Goal: Transaction & Acquisition: Purchase product/service

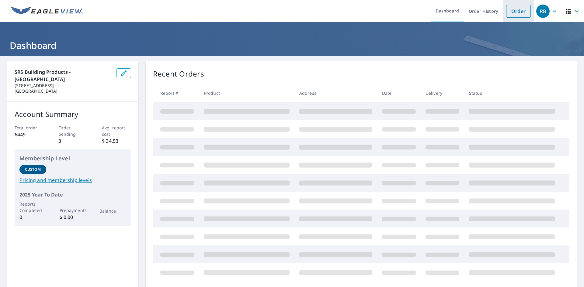
click at [520, 13] on link "Order" at bounding box center [518, 11] width 25 height 13
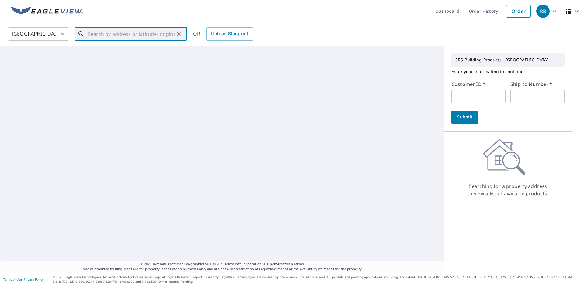
click at [139, 37] on input "text" at bounding box center [131, 34] width 87 height 17
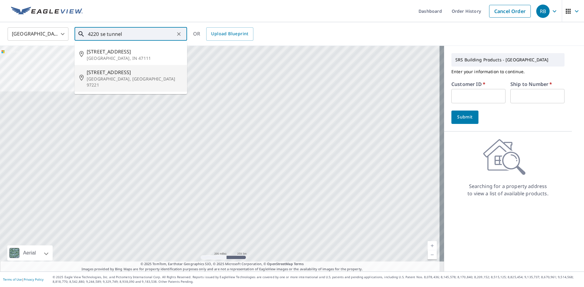
click at [126, 72] on span "[STREET_ADDRESS]" at bounding box center [135, 72] width 96 height 7
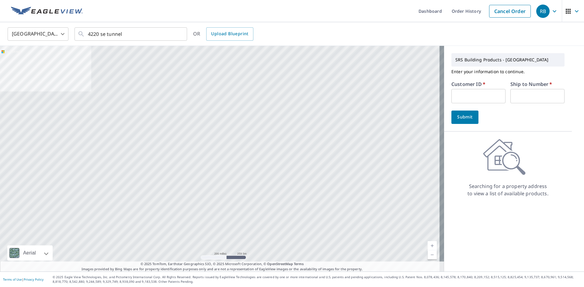
type input "[STREET_ADDRESS]"
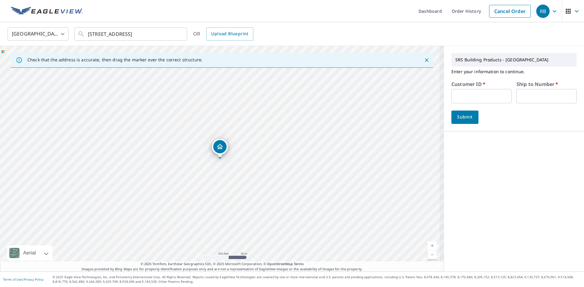
click at [483, 99] on input "text" at bounding box center [481, 96] width 60 height 14
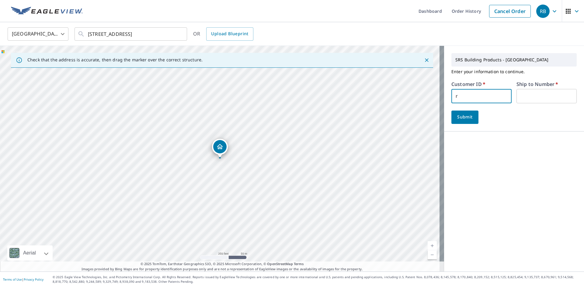
type input "ROY322"
click at [519, 99] on input "text" at bounding box center [546, 96] width 60 height 14
type input "1"
click at [471, 116] on button "Submit" at bounding box center [464, 117] width 27 height 13
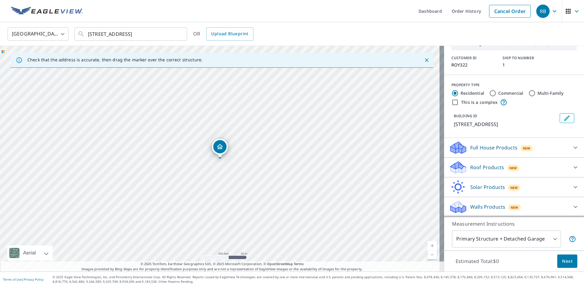
scroll to position [41, 0]
click at [478, 165] on p "Roof Products" at bounding box center [487, 167] width 34 height 7
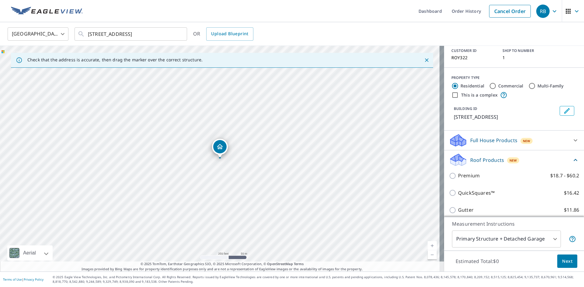
scroll to position [109, 0]
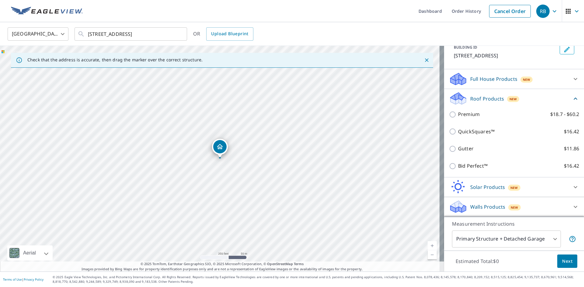
click at [468, 126] on div "QuickSquares™ $16.42" at bounding box center [514, 131] width 130 height 17
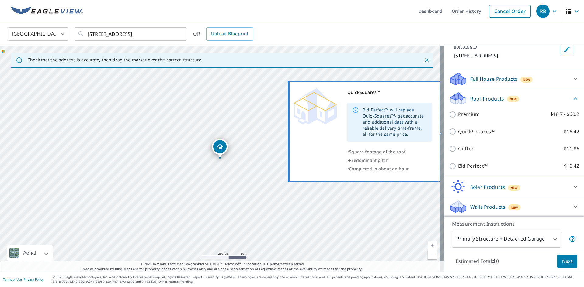
click at [468, 130] on p "QuickSquares™" at bounding box center [476, 132] width 36 height 8
click at [458, 130] on input "QuickSquares™ $16.42" at bounding box center [453, 131] width 9 height 7
checkbox input "true"
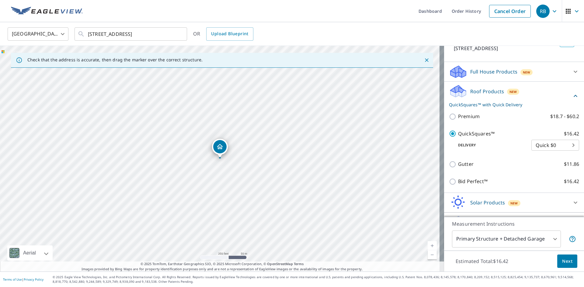
click at [565, 261] on span "Next" at bounding box center [567, 262] width 10 height 8
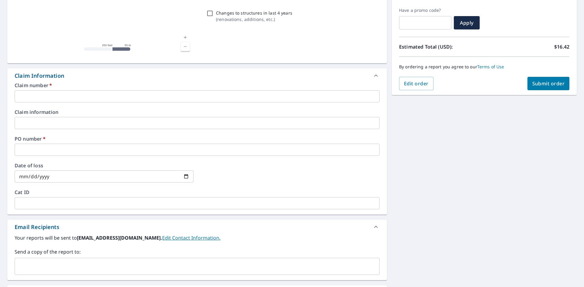
scroll to position [152, 0]
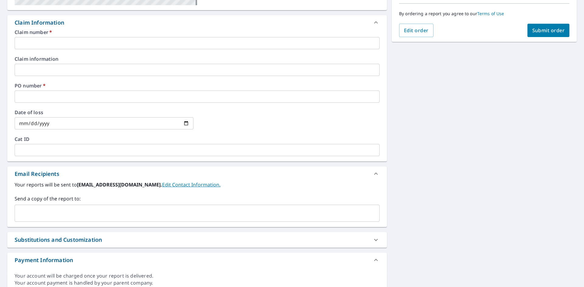
click at [31, 47] on input "text" at bounding box center [197, 43] width 365 height 12
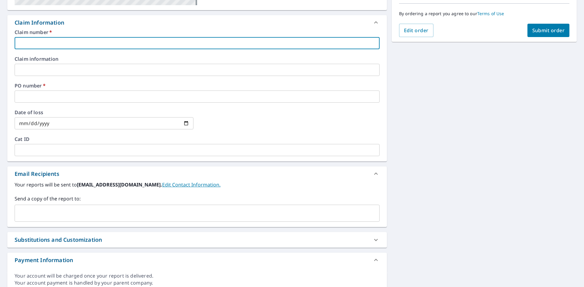
type input "ROY322"
click at [50, 94] on input "text" at bounding box center [197, 97] width 365 height 12
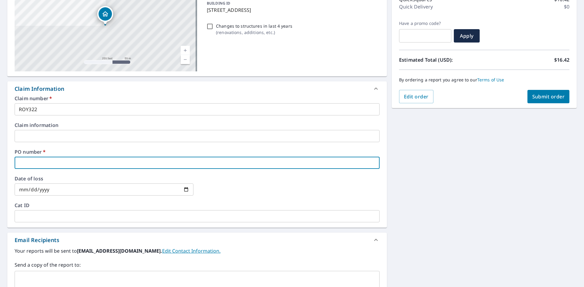
scroll to position [0, 0]
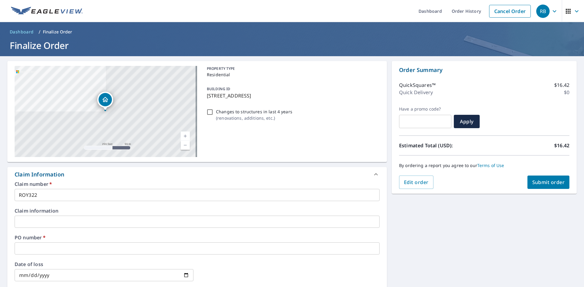
drag, startPoint x: 313, startPoint y: 96, endPoint x: 205, endPoint y: 99, distance: 108.3
click at [207, 99] on p "[STREET_ADDRESS]" at bounding box center [292, 95] width 170 height 7
checkbox input "true"
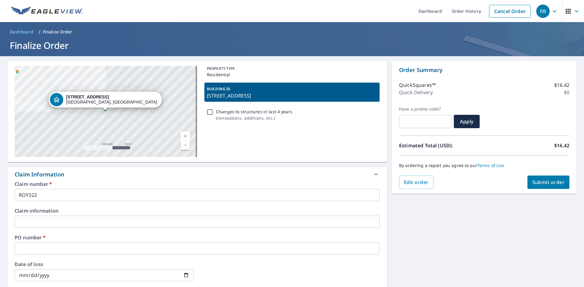
copy p "[STREET_ADDRESS]"
click at [44, 246] on input "text" at bounding box center [197, 249] width 365 height 12
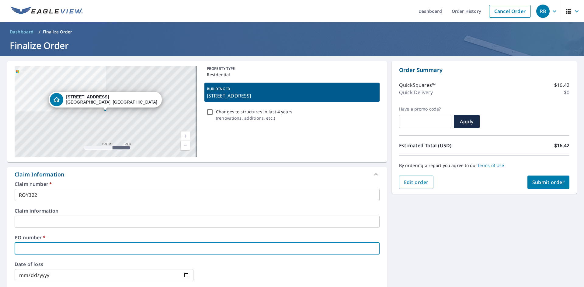
paste input "[STREET_ADDRESS]"
type input "[STREET_ADDRESS]"
checkbox input "true"
type input "[STREET_ADDRESS]"
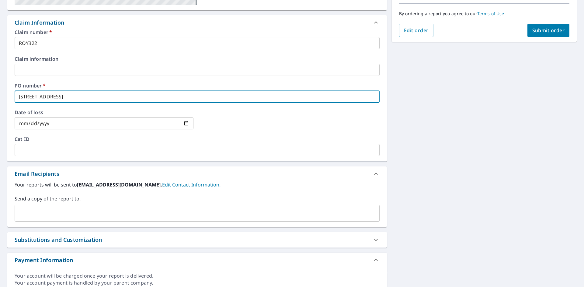
click at [40, 211] on input "text" at bounding box center [192, 214] width 350 height 12
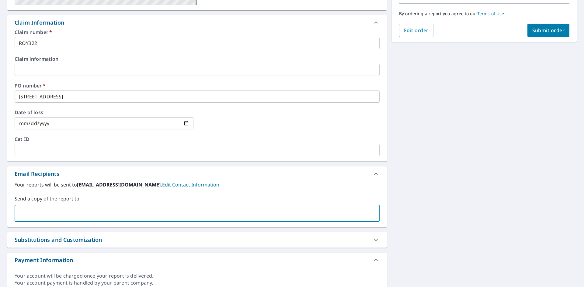
paste input "Royce Roofing, LLC <[EMAIL_ADDRESS][DOMAIN_NAME]>"
type input "[EMAIL_ADDRESS][DOMAIN_NAME]"
click at [116, 216] on input "[EMAIL_ADDRESS][DOMAIN_NAME]" at bounding box center [192, 214] width 350 height 12
click at [543, 31] on span "Submit order" at bounding box center [548, 30] width 33 height 7
checkbox input "true"
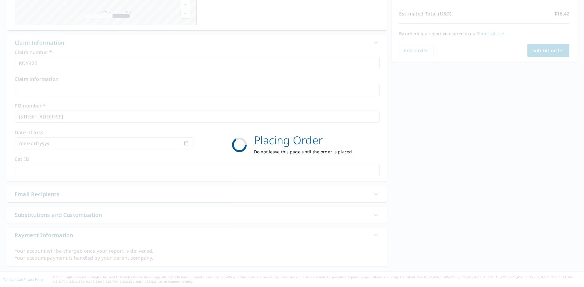
scroll to position [132, 0]
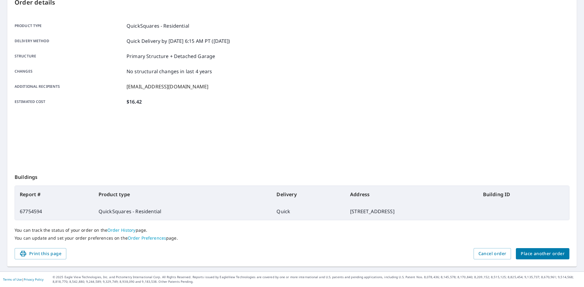
scroll to position [71, 0]
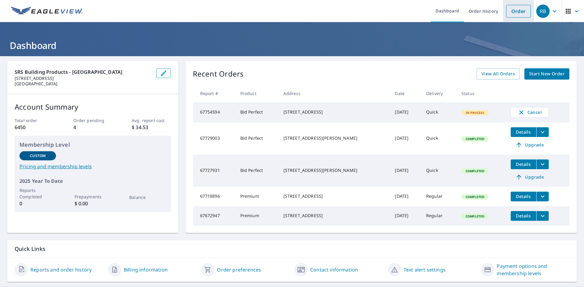
click at [510, 10] on link "Order" at bounding box center [518, 11] width 25 height 13
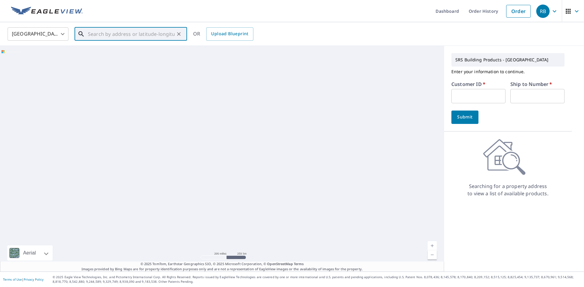
click at [104, 38] on input "text" at bounding box center [131, 34] width 87 height 17
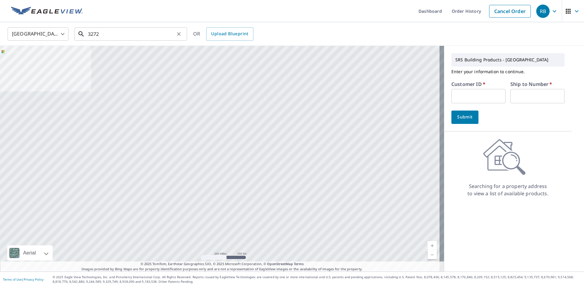
click at [127, 32] on input "3272" at bounding box center [131, 34] width 87 height 17
click at [129, 36] on input "3272 SE FA" at bounding box center [131, 34] width 87 height 17
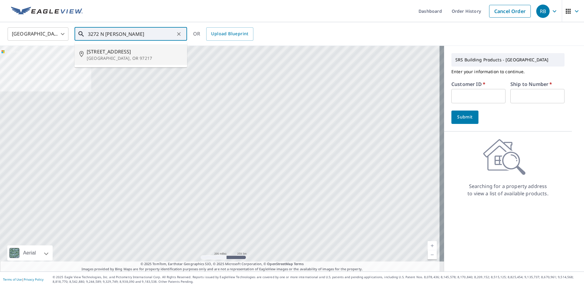
click at [115, 55] on p "Portland, OR 97217" at bounding box center [135, 58] width 96 height 6
type input "3272 N Farragut St Portland, OR 97217"
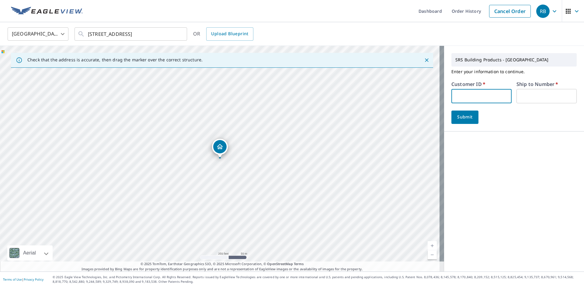
click at [457, 92] on input "text" at bounding box center [481, 96] width 60 height 14
click at [486, 99] on input "text" at bounding box center [481, 96] width 60 height 14
type input "S031869"
click at [482, 115] on div "Submit" at bounding box center [513, 117] width 125 height 13
click at [472, 117] on button "Submit" at bounding box center [464, 117] width 27 height 13
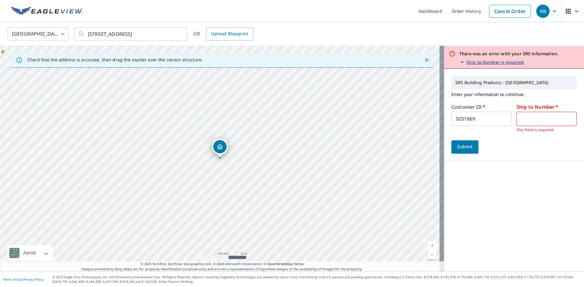
click at [547, 119] on input "text" at bounding box center [546, 119] width 60 height 14
type input "1"
click at [464, 147] on span "Submit" at bounding box center [464, 147] width 17 height 8
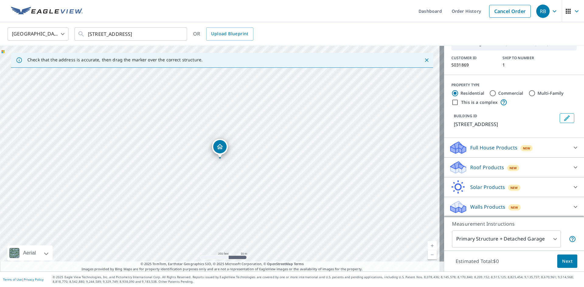
click at [499, 173] on div "Roof Products New" at bounding box center [508, 168] width 119 height 14
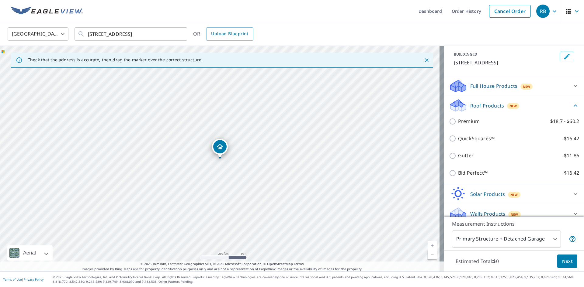
scroll to position [102, 0]
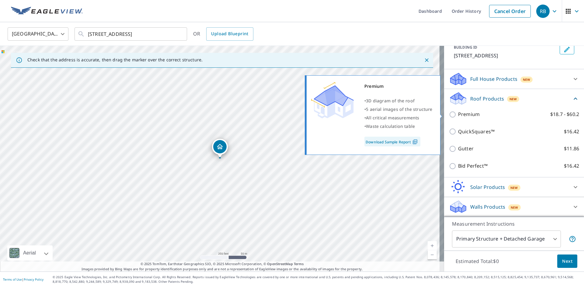
click at [462, 115] on p "Premium" at bounding box center [469, 115] width 22 height 8
click at [458, 115] on input "Premium $18.7 - $60.2" at bounding box center [453, 114] width 9 height 7
checkbox input "true"
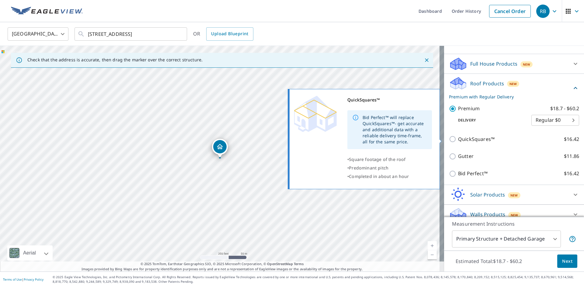
scroll to position [125, 0]
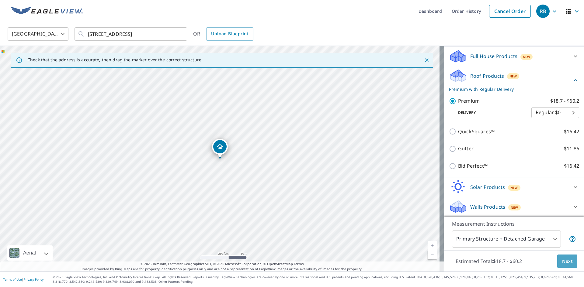
click at [568, 259] on button "Next" at bounding box center [567, 262] width 20 height 14
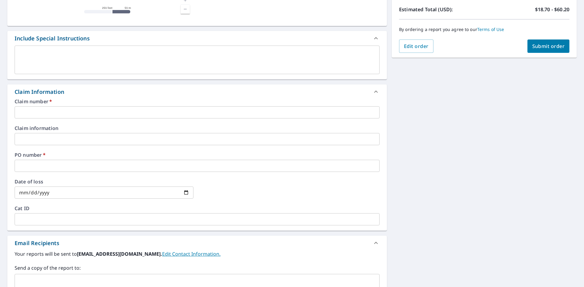
scroll to position [152, 0]
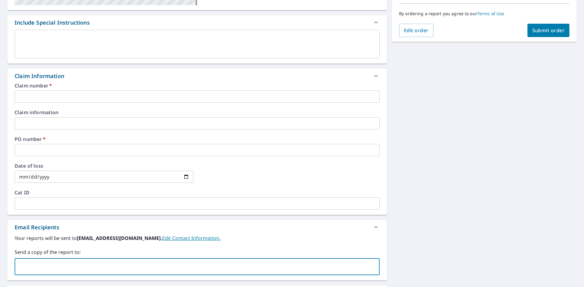
paste input "FORTIFIEDTOWERROOFING@YAHOO.COM"
type input "FORTIFIEDTOWERROOFING@YAHOO.COM"
checkbox input "true"
click at [25, 97] on input "text" at bounding box center [197, 97] width 365 height 12
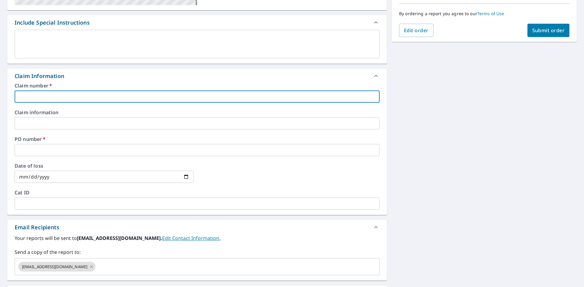
type input "S"
checkbox input "true"
type input "S0"
checkbox input "true"
type input "S03"
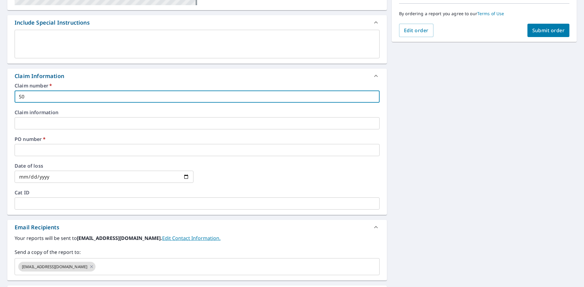
checkbox input "true"
type input "S031"
checkbox input "true"
type input "S0318"
checkbox input "true"
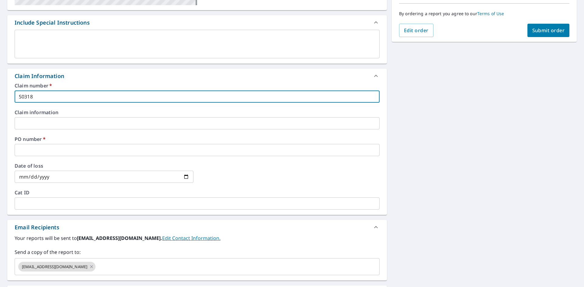
type input "S03186"
checkbox input "true"
type input "S031869"
checkbox input "true"
type input "S031869"
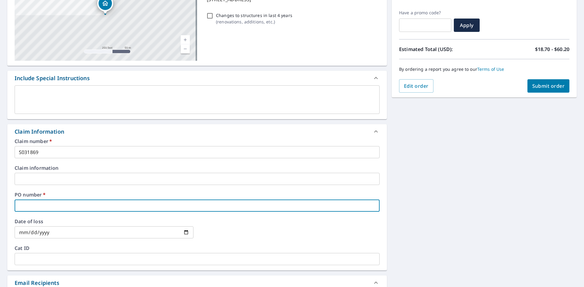
scroll to position [0, 0]
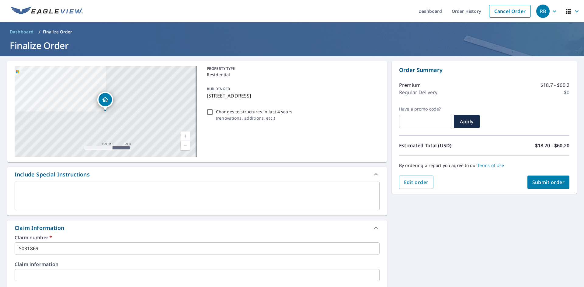
drag, startPoint x: 300, startPoint y: 96, endPoint x: 205, endPoint y: 99, distance: 95.9
click at [205, 99] on div "BUILDING ID 3272 N Farragut St, Portland, OR, 97217" at bounding box center [291, 92] width 175 height 19
checkbox input "true"
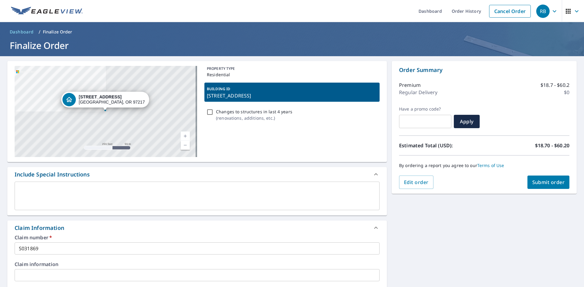
copy p "3272 N Farragut St, Portland, OR, 97217"
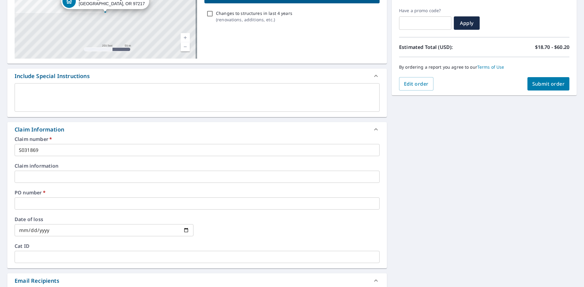
scroll to position [182, 0]
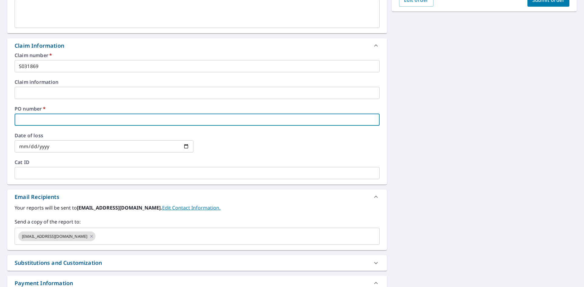
click at [50, 119] on input "text" at bounding box center [197, 120] width 365 height 12
paste input "3272 N Farragut St, Portland, OR, 97217"
type input "3272 N Farragut St, Portland, OR, 97217"
checkbox input "true"
type input "3272 N Farragut St, Portland, OR, 97217"
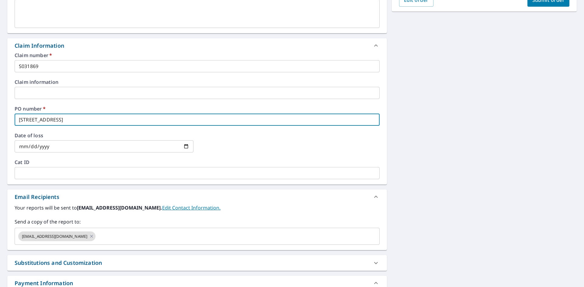
click at [462, 85] on div "3272 N Farragut St Portland, OR 97217 Aerial Road A standard road map Aerial A …" at bounding box center [292, 97] width 584 height 446
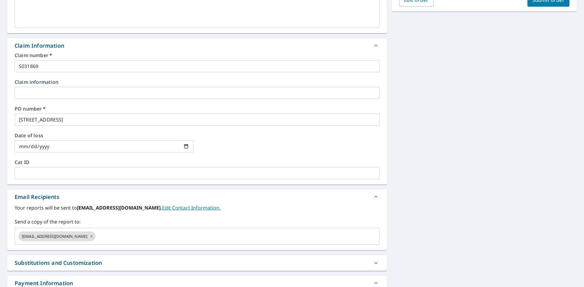
scroll to position [0, 0]
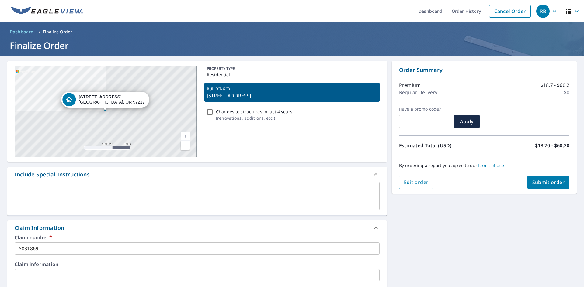
click at [550, 186] on button "Submit order" at bounding box center [548, 182] width 42 height 13
checkbox input "true"
